Goal: Information Seeking & Learning: Learn about a topic

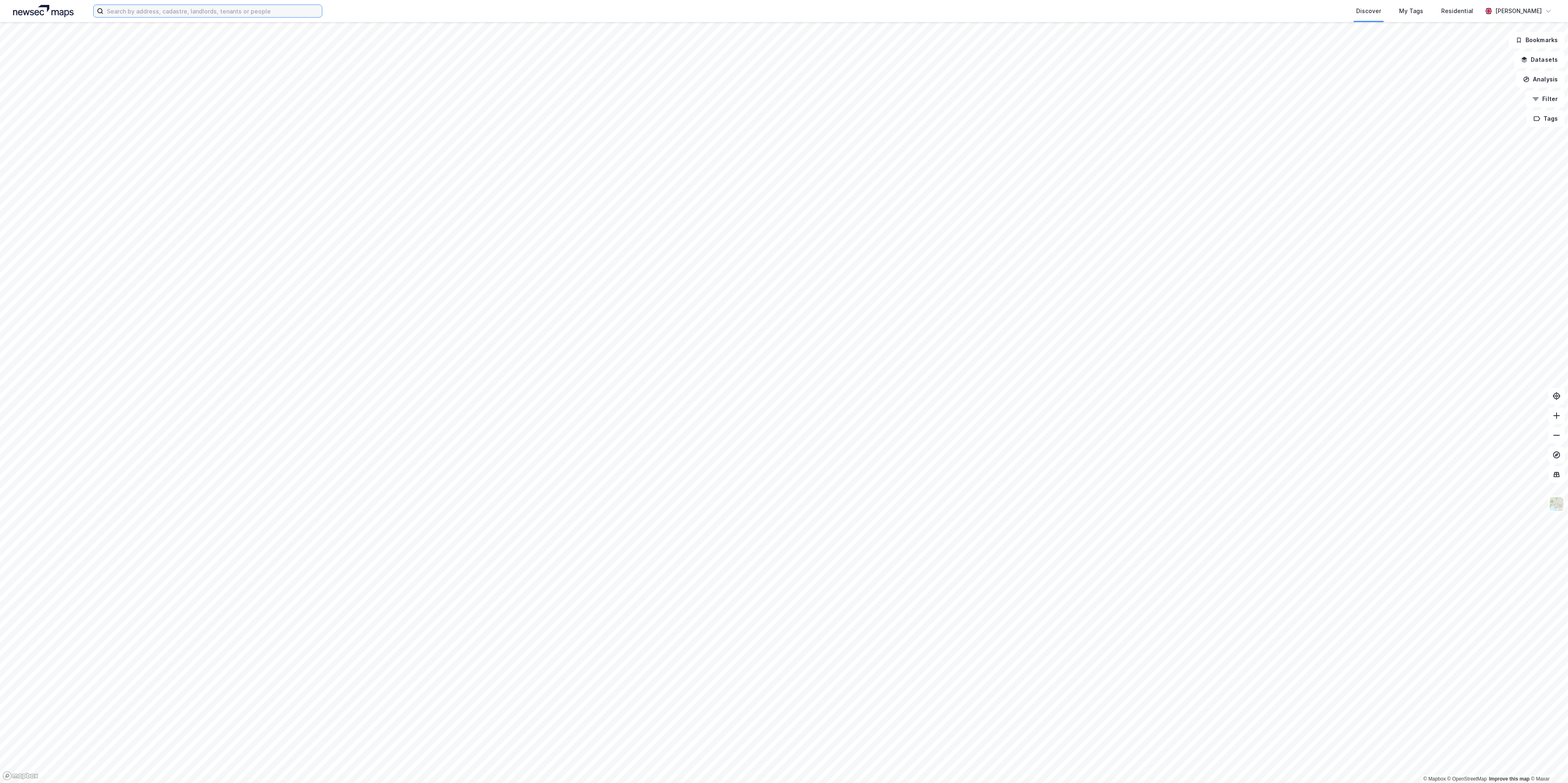
click at [226, 16] on input at bounding box center [212, 11] width 219 height 12
paste input "Spitegrenda"
click at [216, 41] on div "Spitegrenda • Area • Spitegrenda, [GEOGRAPHIC_DATA]" at bounding box center [280, 40] width 198 height 10
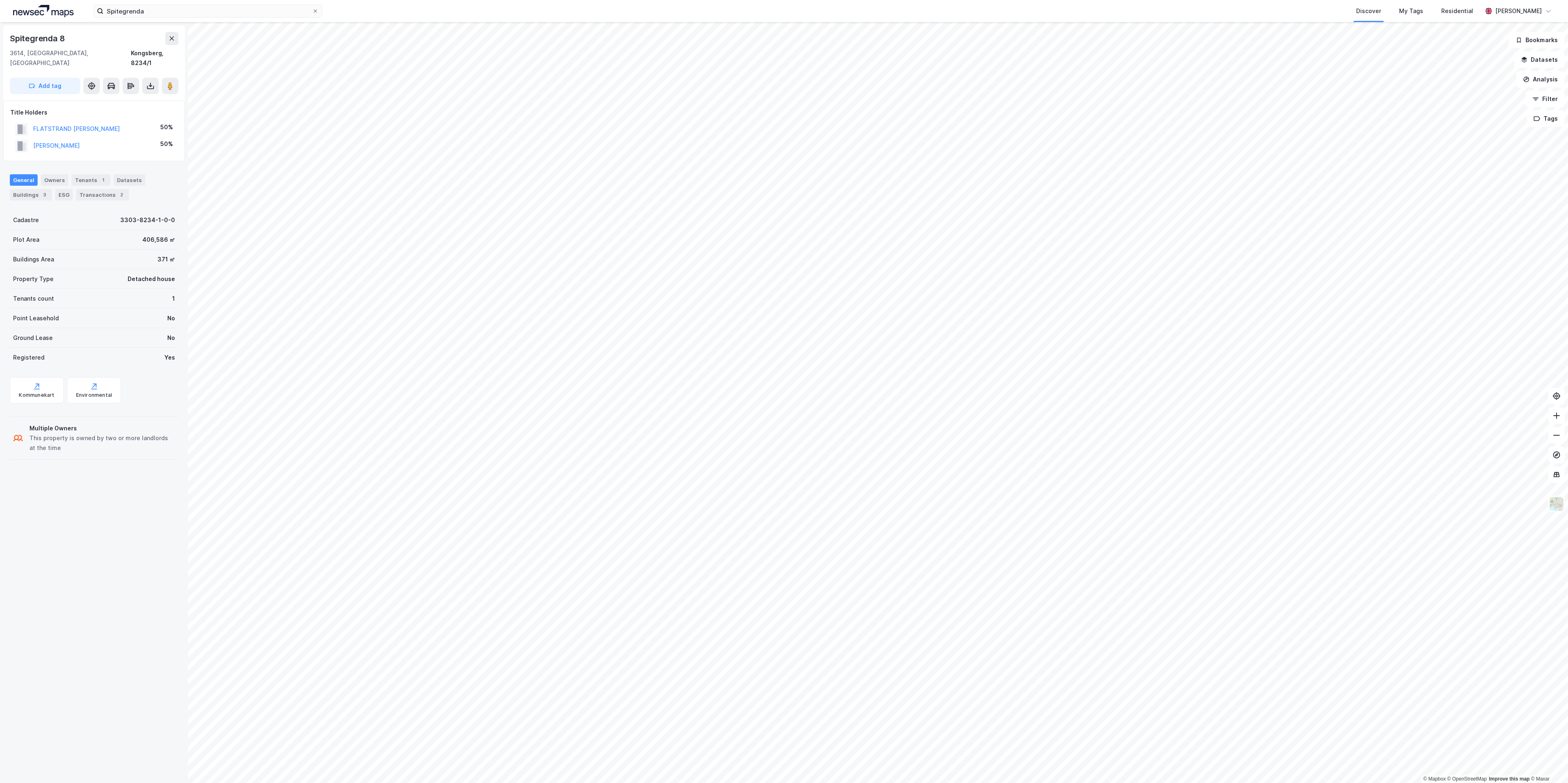
click at [84, 177] on div "General Owners Tenants 1 Datasets Buildings 3 ESG Transactions 2" at bounding box center [94, 187] width 169 height 26
click at [84, 174] on div "Tenants 1" at bounding box center [91, 180] width 39 height 12
click at [23, 174] on div "General" at bounding box center [24, 180] width 28 height 12
click at [160, 7] on input "Spitegrenda" at bounding box center [208, 11] width 209 height 12
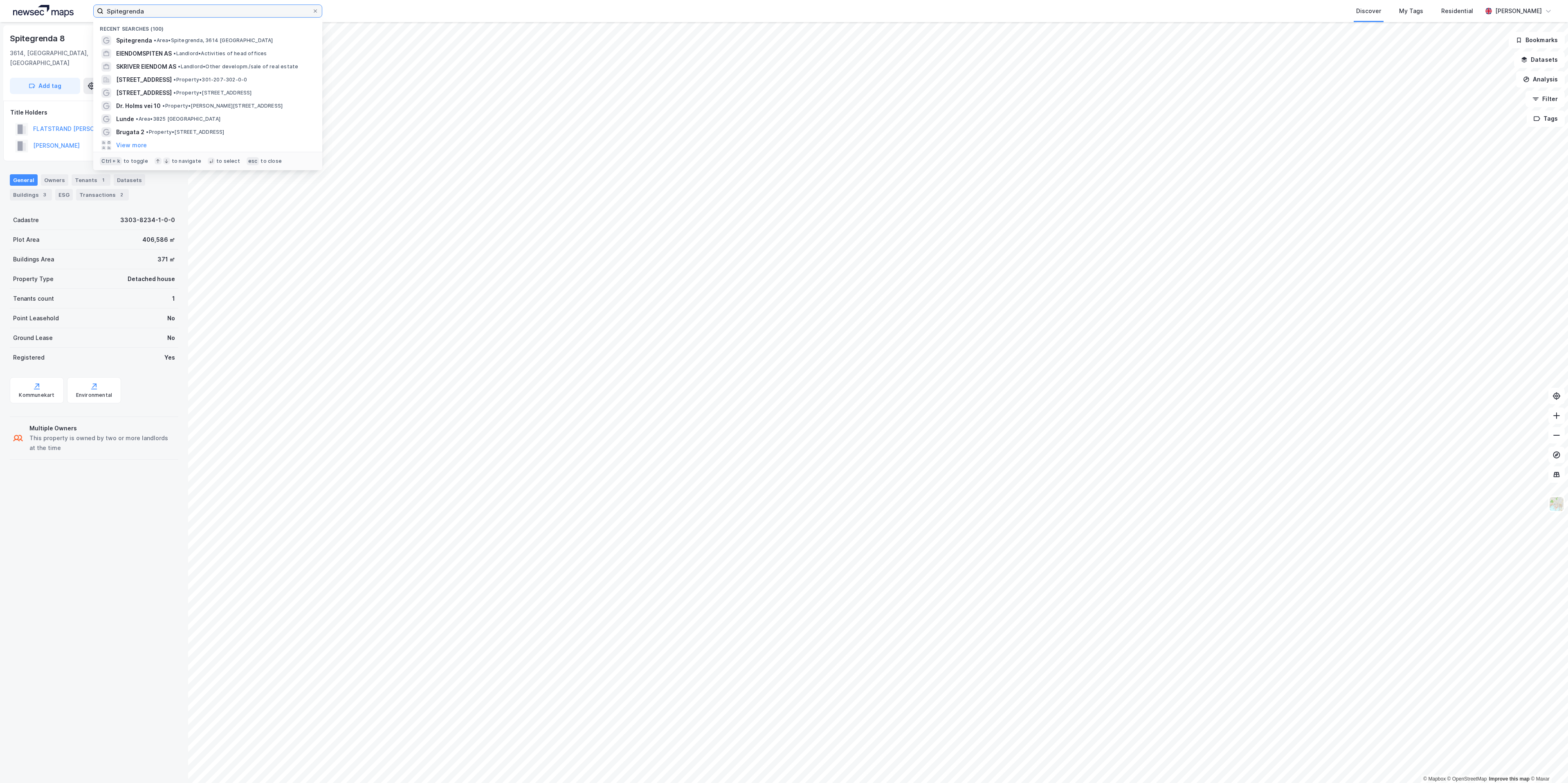
click at [160, 7] on input "Spitegrenda" at bounding box center [208, 11] width 209 height 12
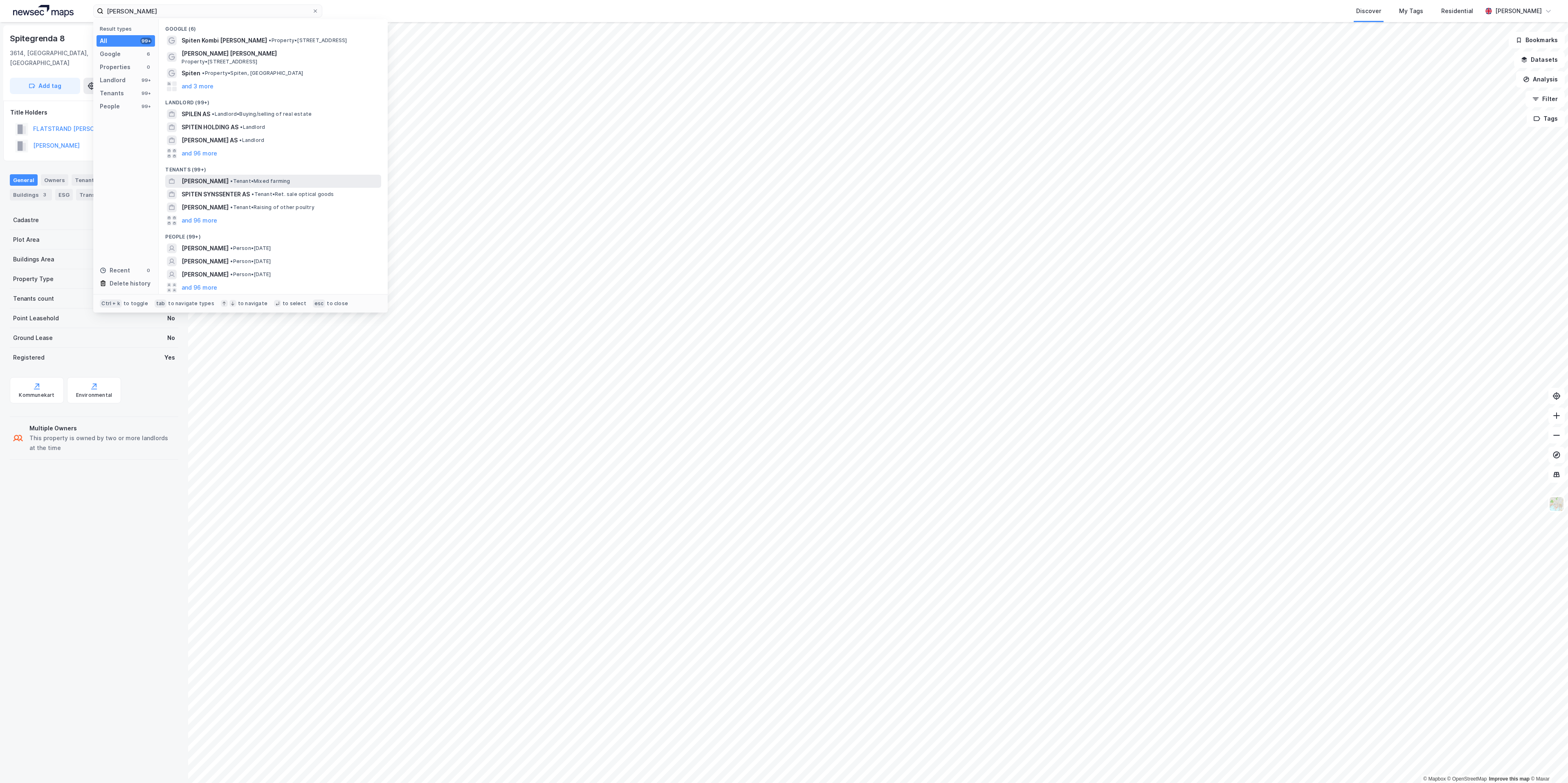
click at [204, 180] on span "[PERSON_NAME]" at bounding box center [205, 181] width 47 height 10
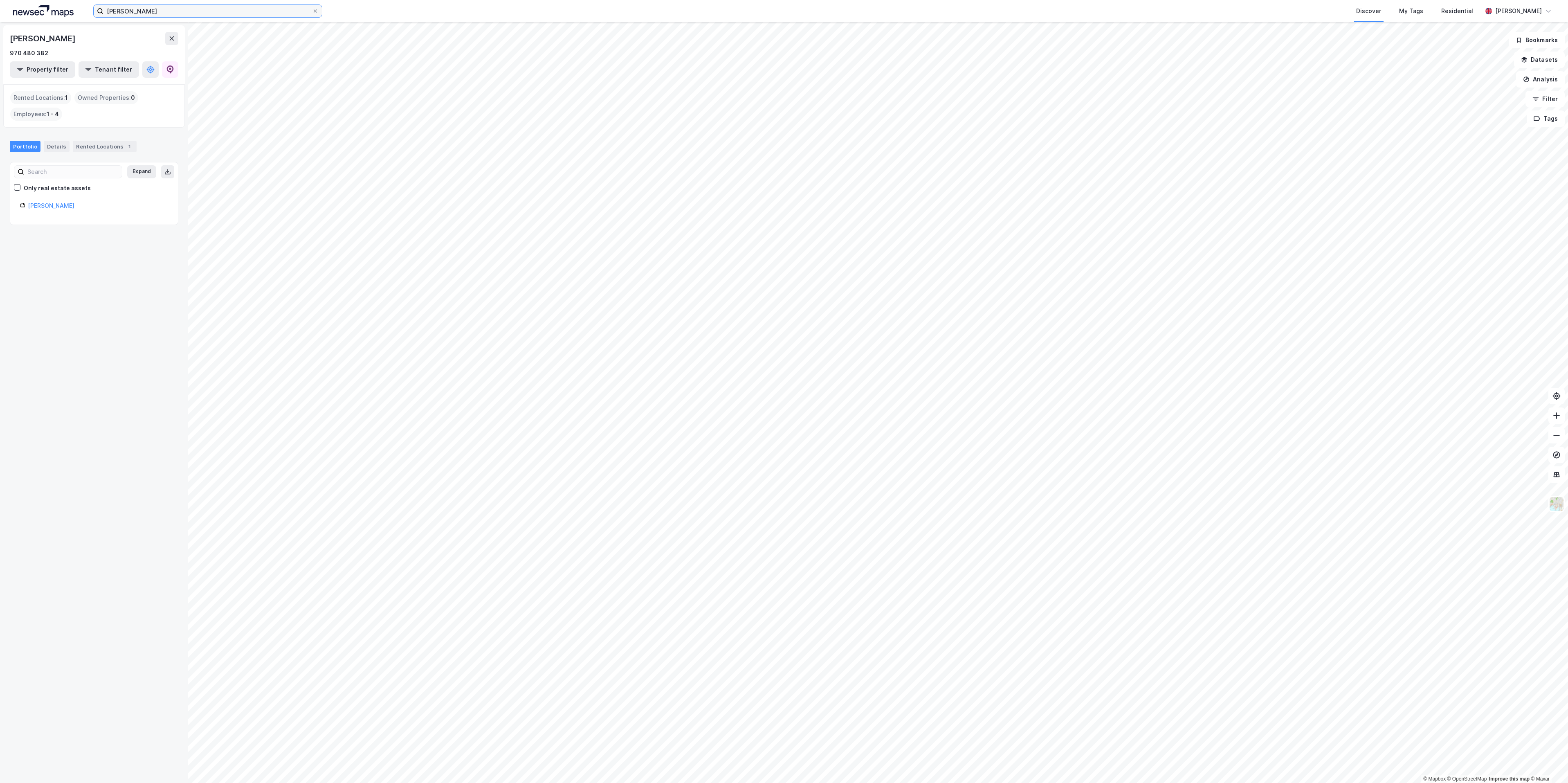
click at [190, 10] on input "[PERSON_NAME]" at bounding box center [208, 11] width 209 height 12
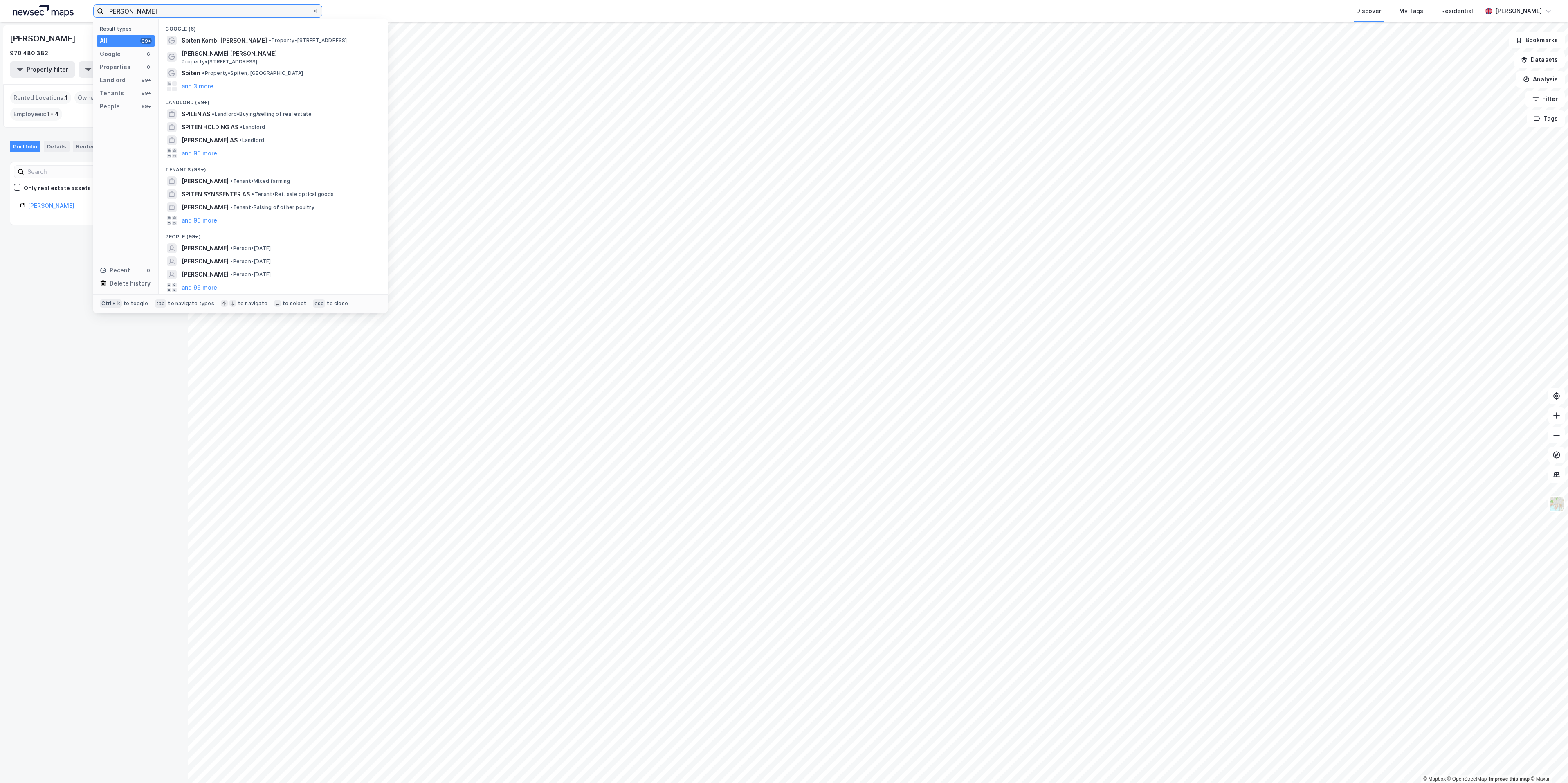
click at [190, 10] on input "[PERSON_NAME]" at bounding box center [208, 11] width 209 height 12
paste input "(Nybrufossen Invest"
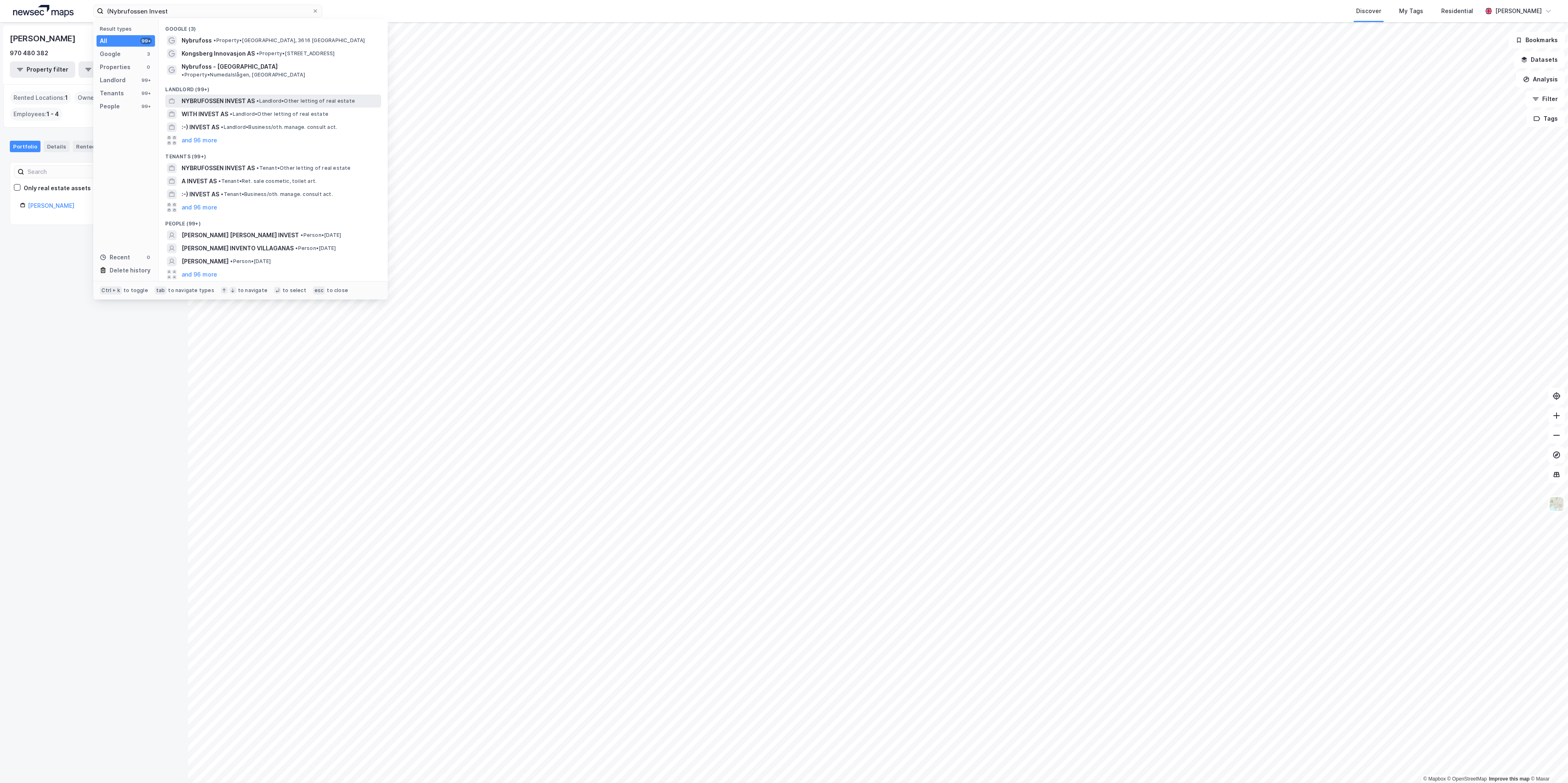
click at [230, 96] on span "NYBRUFOSSEN INVEST AS" at bounding box center [218, 101] width 73 height 10
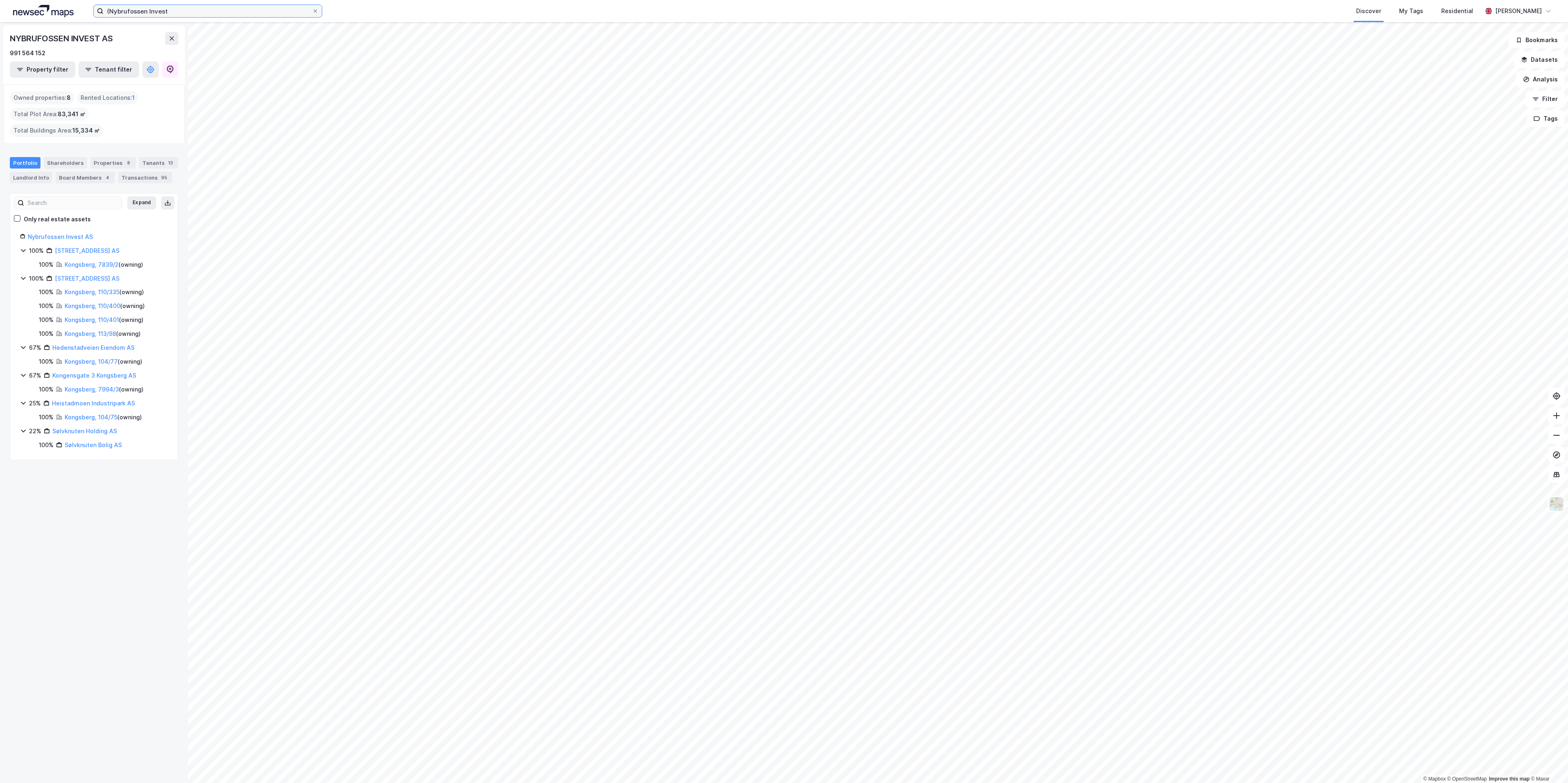
click at [173, 13] on input "(Nybrufossen Invest" at bounding box center [208, 11] width 209 height 12
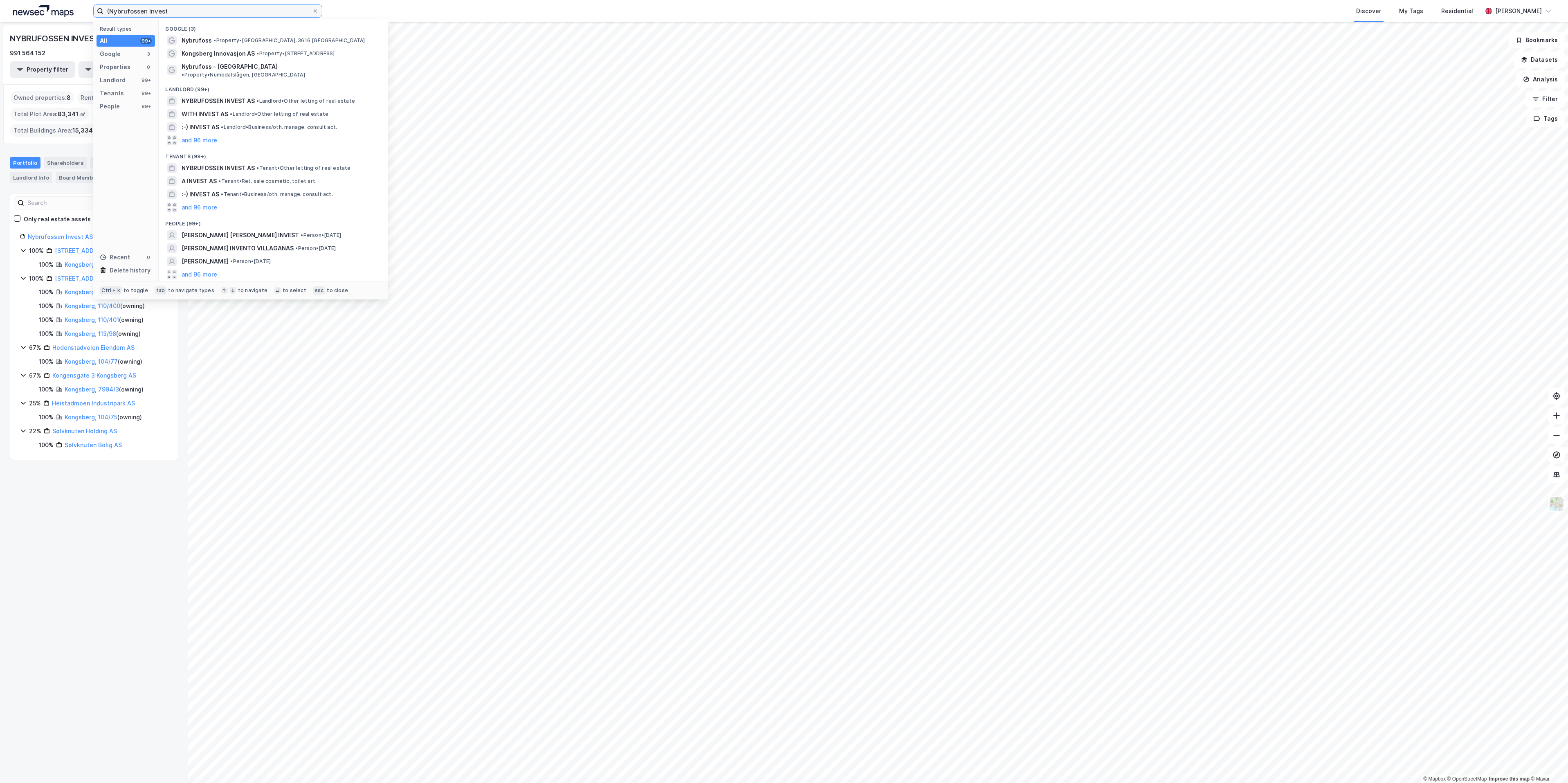
click at [173, 13] on input "(Nybrufossen Invest" at bounding box center [208, 11] width 209 height 12
paste input "[STREET_ADDRESS]"
type input "[STREET_ADDRESS]"
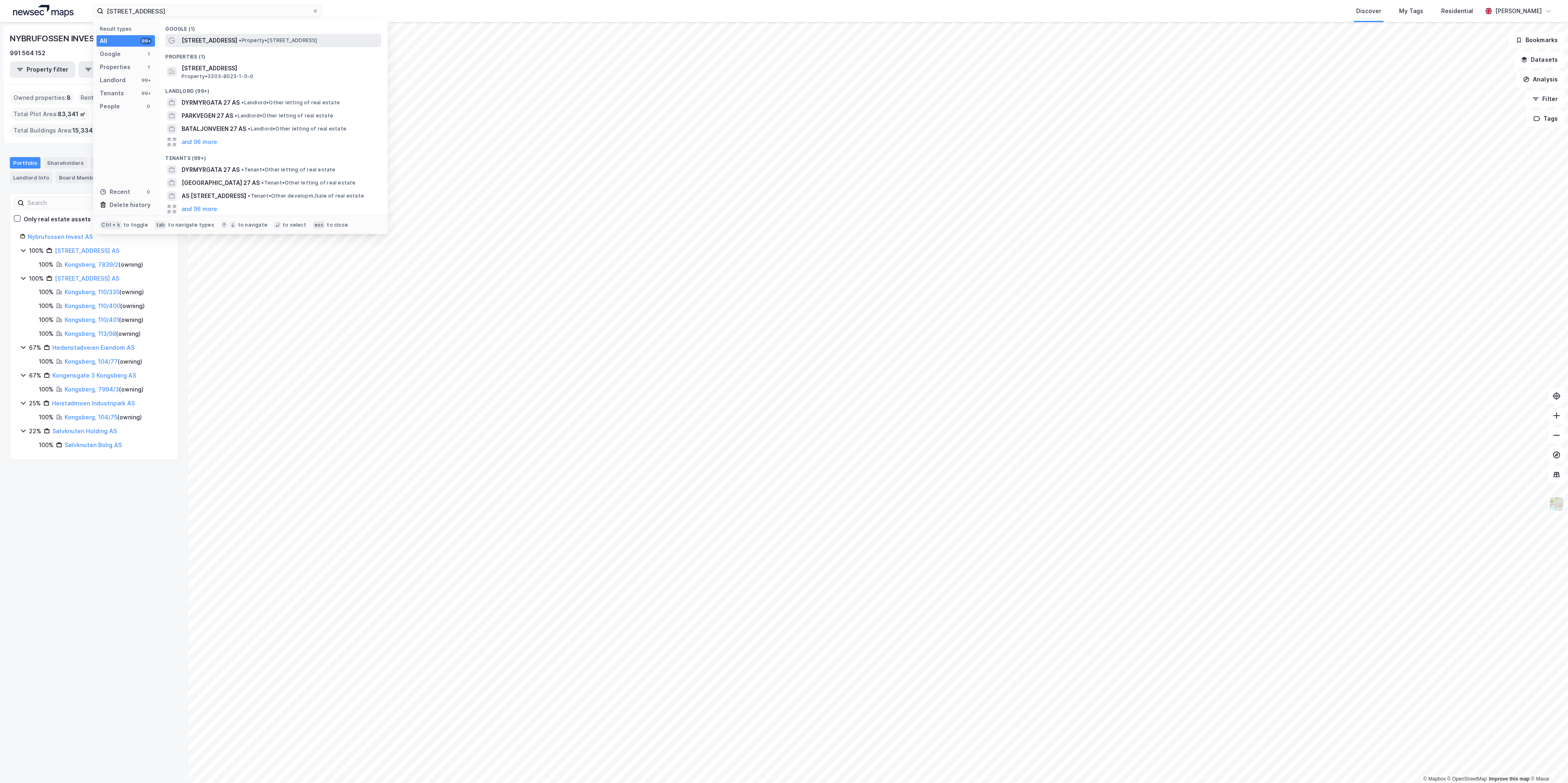
click at [195, 42] on span "[STREET_ADDRESS]" at bounding box center [209, 40] width 55 height 10
